Goal: Navigation & Orientation: Find specific page/section

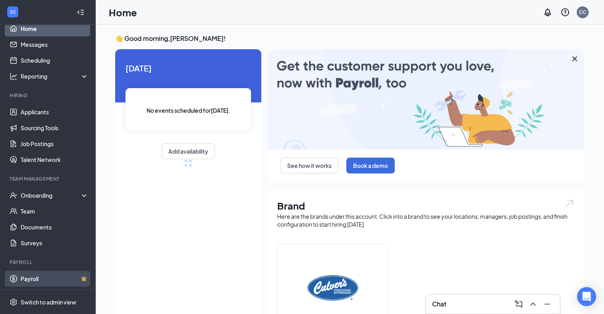
scroll to position [8, 0]
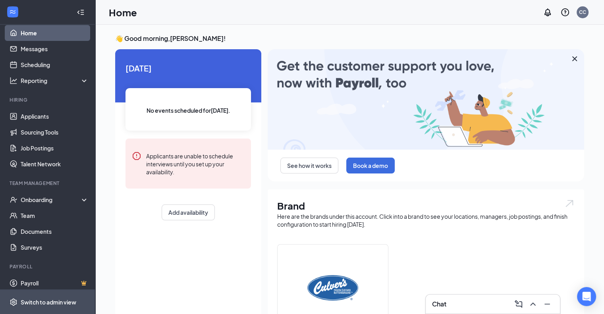
click at [41, 299] on div "Switch to admin view" at bounding box center [49, 302] width 56 height 8
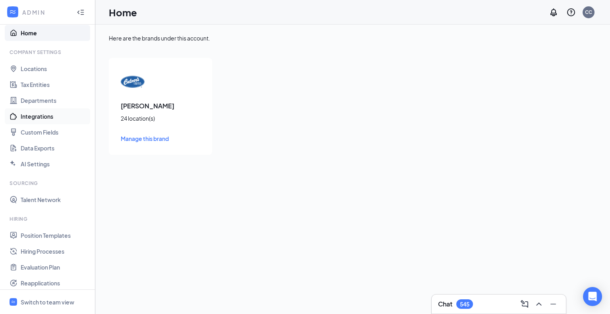
click at [33, 118] on link "Integrations" at bounding box center [55, 116] width 68 height 16
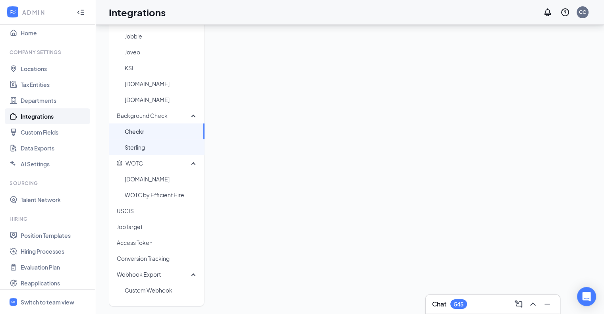
scroll to position [127, 0]
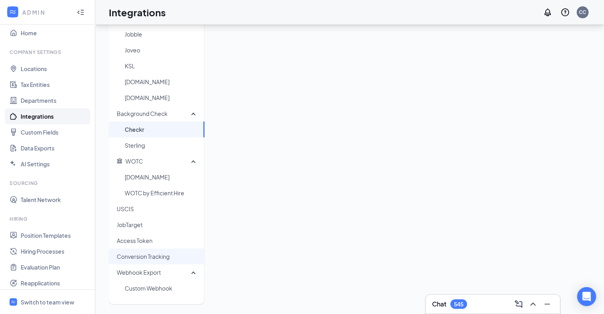
click at [165, 257] on span "Conversion Tracking" at bounding box center [157, 257] width 81 height 16
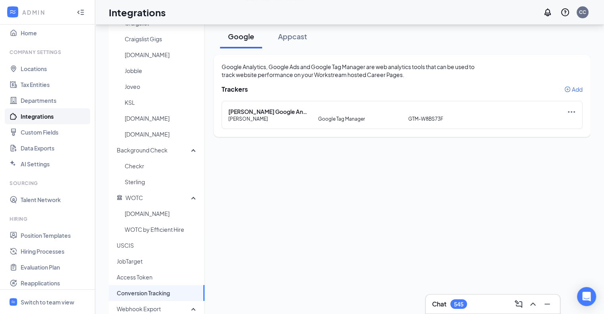
scroll to position [94, 0]
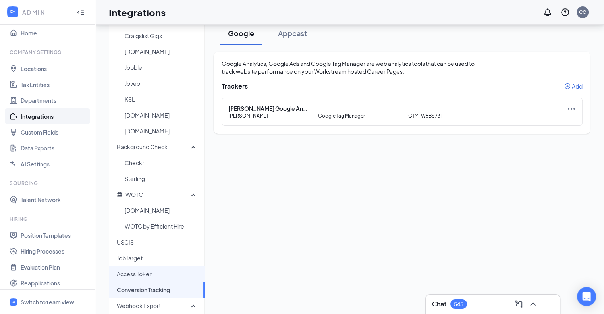
click at [131, 270] on span "Access Token" at bounding box center [157, 274] width 81 height 16
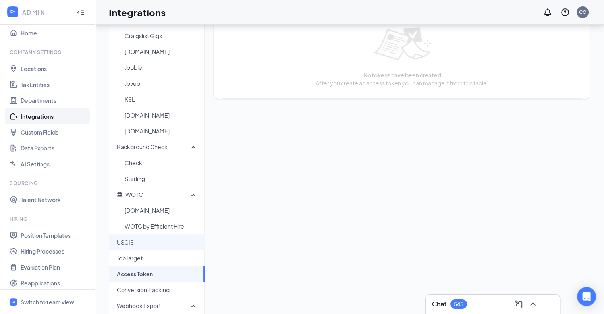
click at [130, 238] on span "USCIS" at bounding box center [157, 242] width 81 height 16
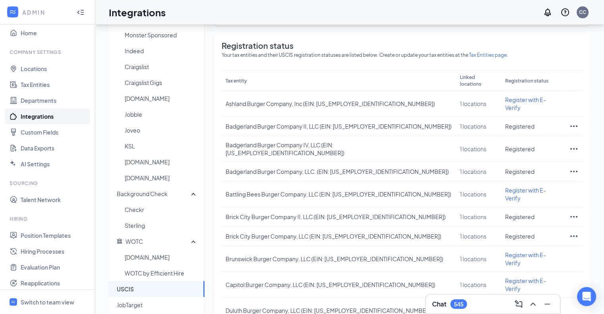
scroll to position [51, 0]
